Goal: Use online tool/utility: Utilize a website feature to perform a specific function

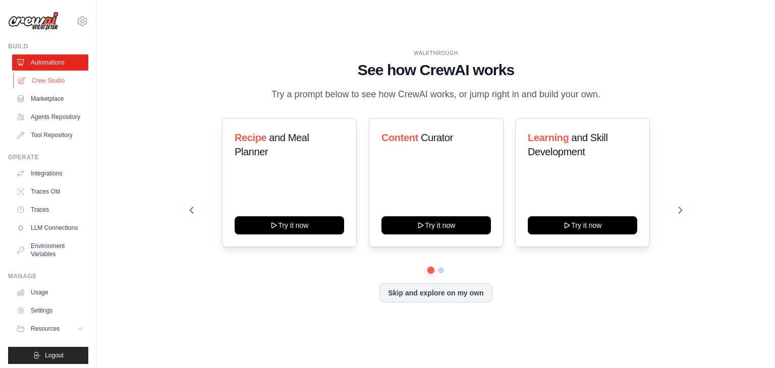
drag, startPoint x: 0, startPoint y: 0, endPoint x: 57, endPoint y: 81, distance: 99.1
click at [57, 81] on link "Crew Studio" at bounding box center [51, 81] width 76 height 16
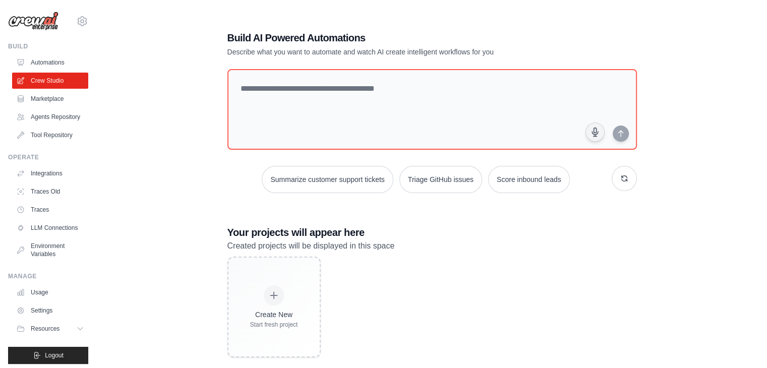
click at [177, 149] on div "Build AI Powered Automations Describe what you want to automate and watch AI cr…" at bounding box center [432, 194] width 638 height 368
click at [557, 33] on h1 "Build AI Powered Automations" at bounding box center [396, 38] width 339 height 14
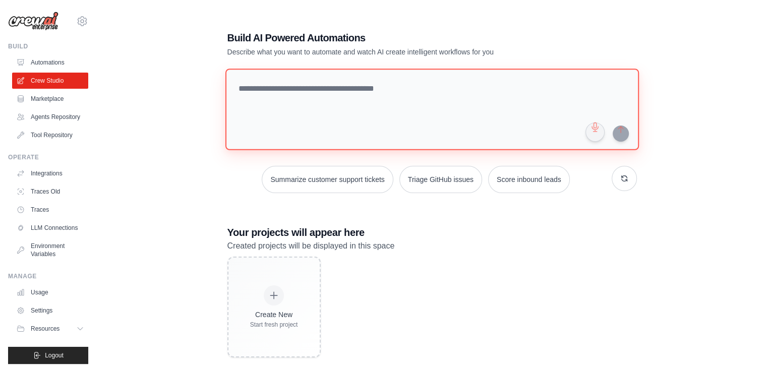
click at [515, 97] on textarea at bounding box center [432, 110] width 414 height 82
